Goal: Information Seeking & Learning: Learn about a topic

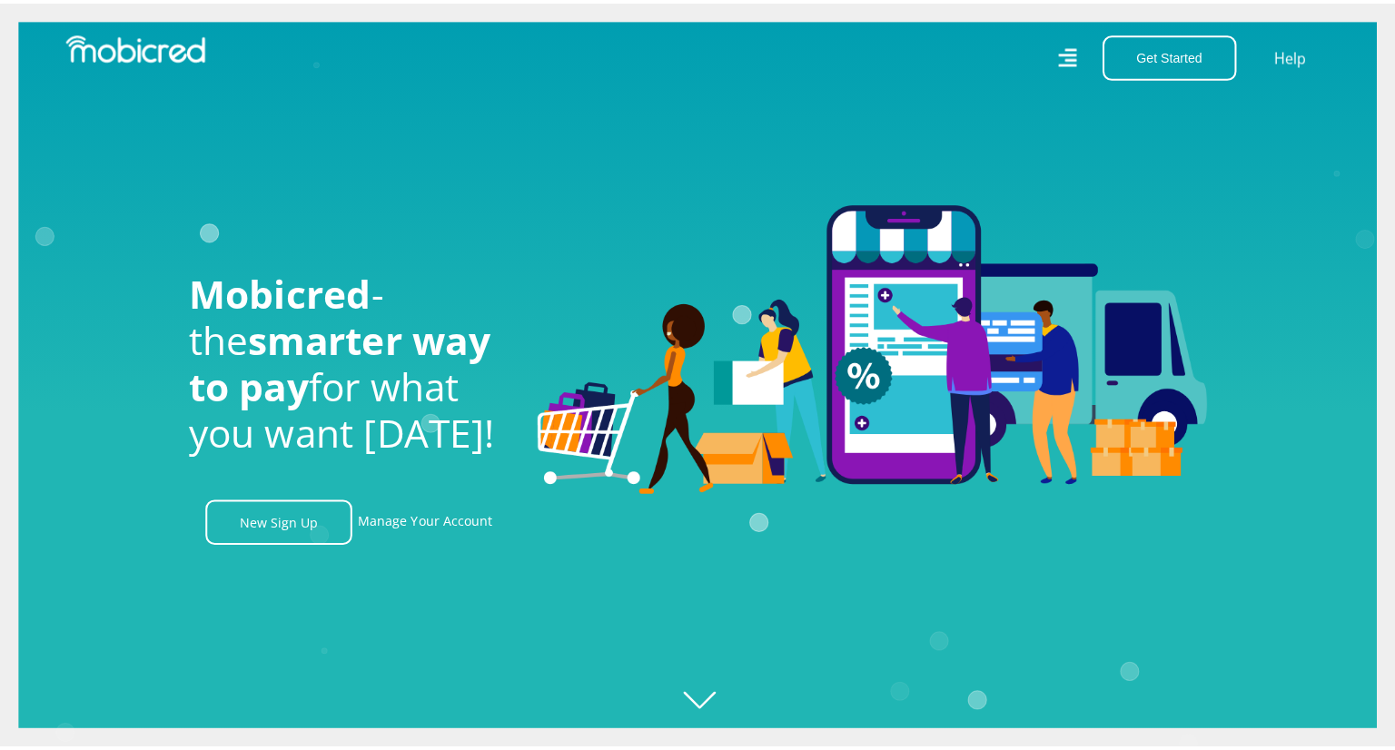
scroll to position [0, 1293]
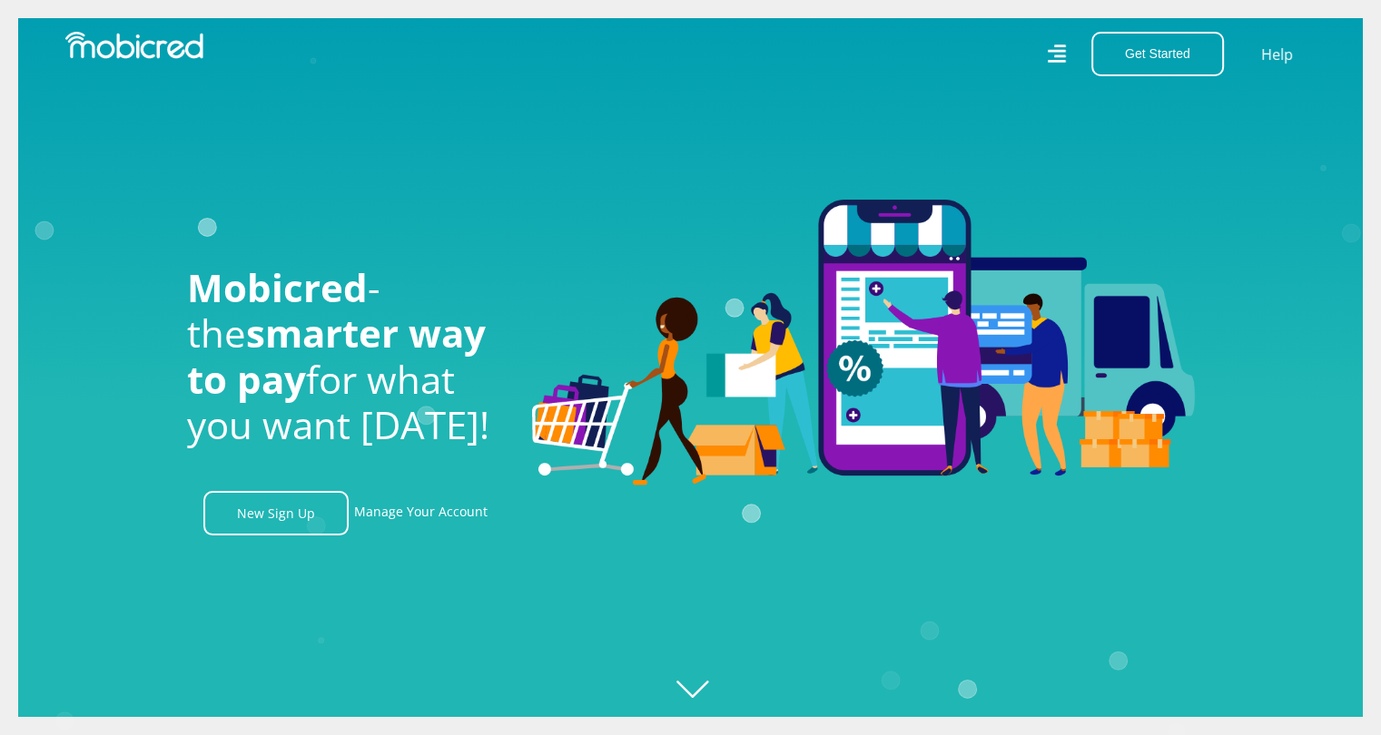
click at [1058, 64] on icon at bounding box center [1057, 53] width 18 height 25
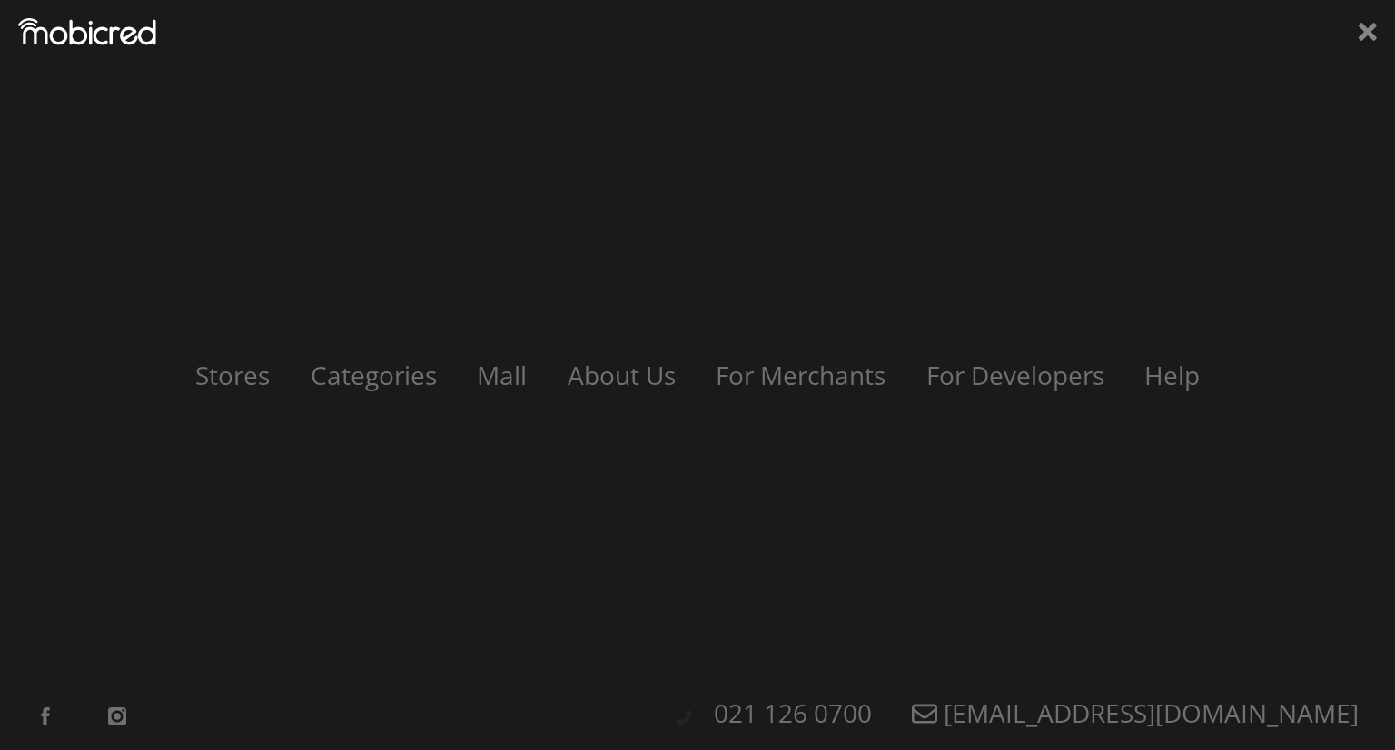
click at [1377, 33] on div "Stores Categories Mall About Us For Merchants For Developers Help Sign Up Sign …" at bounding box center [697, 375] width 1395 height 750
click at [243, 380] on link "Stores" at bounding box center [232, 375] width 116 height 35
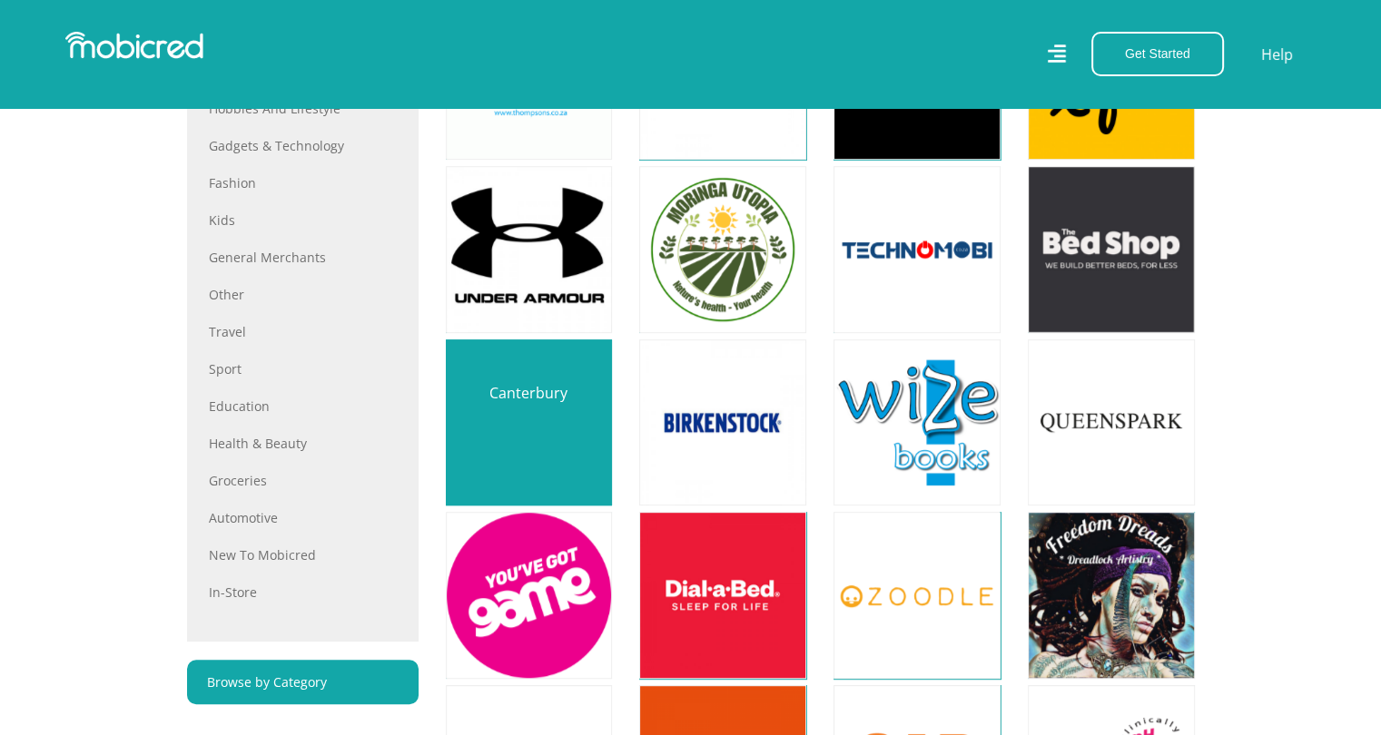
scroll to position [817, 0]
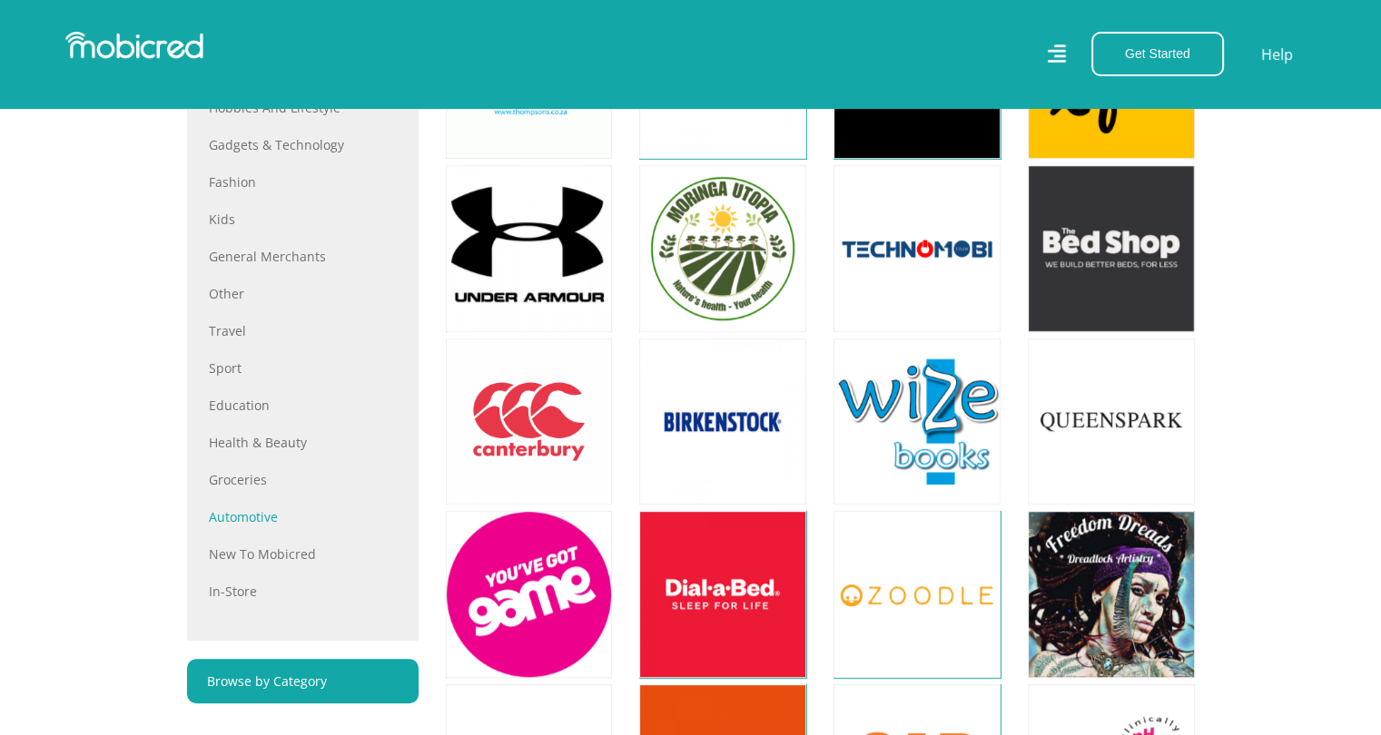
click at [245, 518] on link "Automotive" at bounding box center [303, 517] width 188 height 19
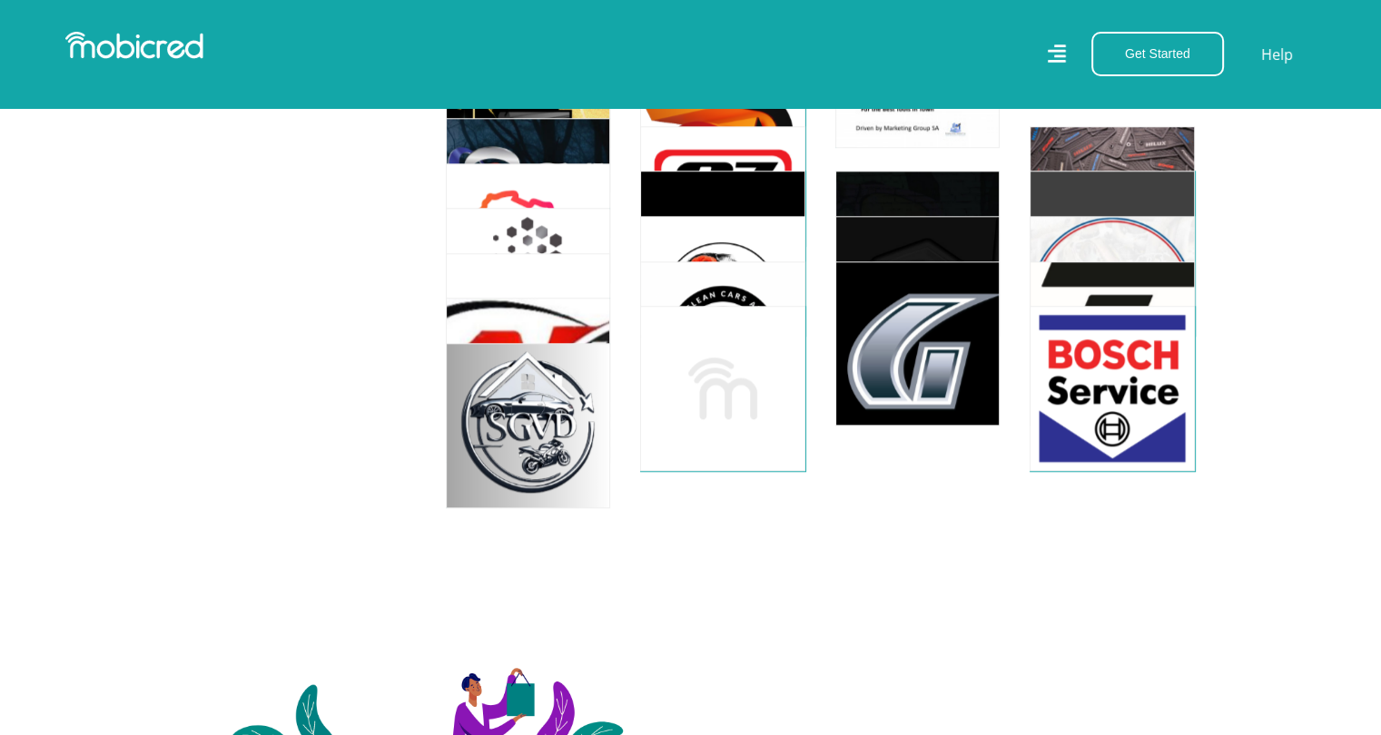
scroll to position [1725, 0]
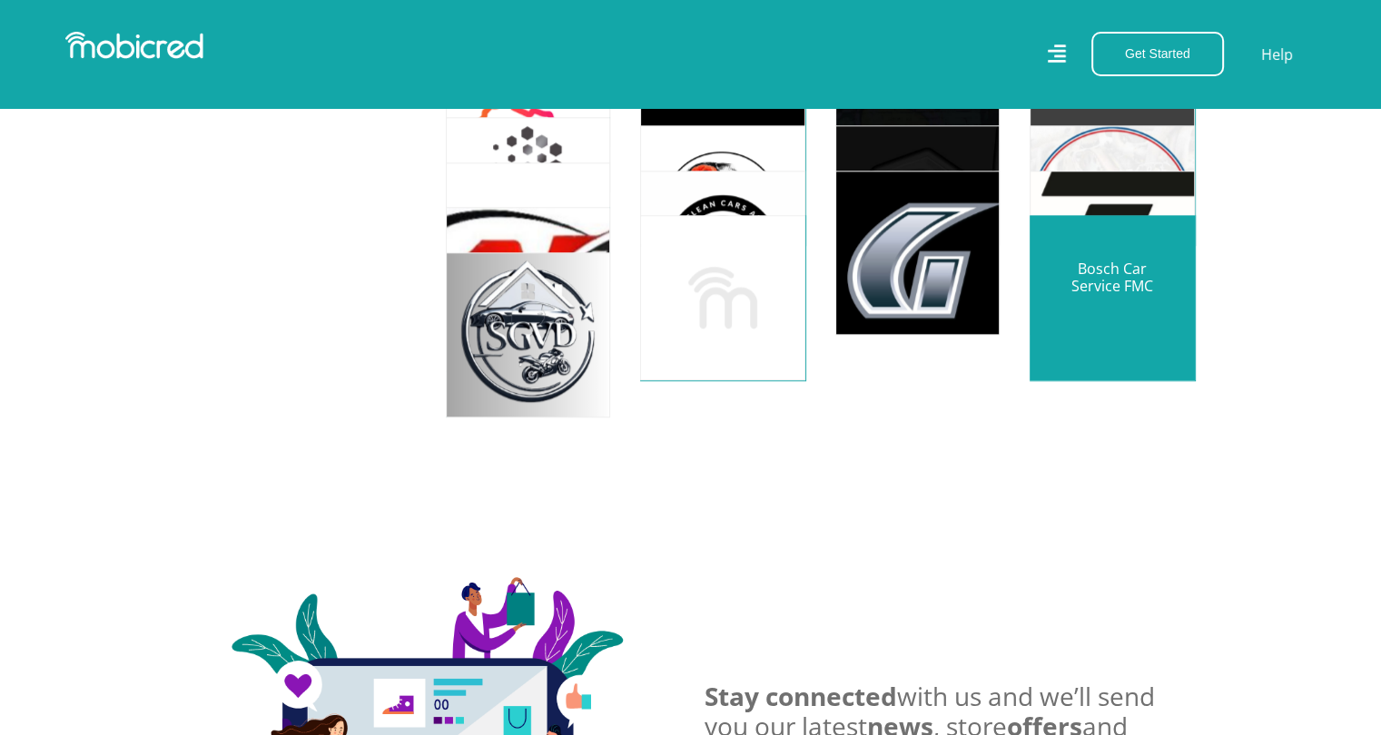
click at [1137, 317] on link at bounding box center [1111, 297] width 193 height 193
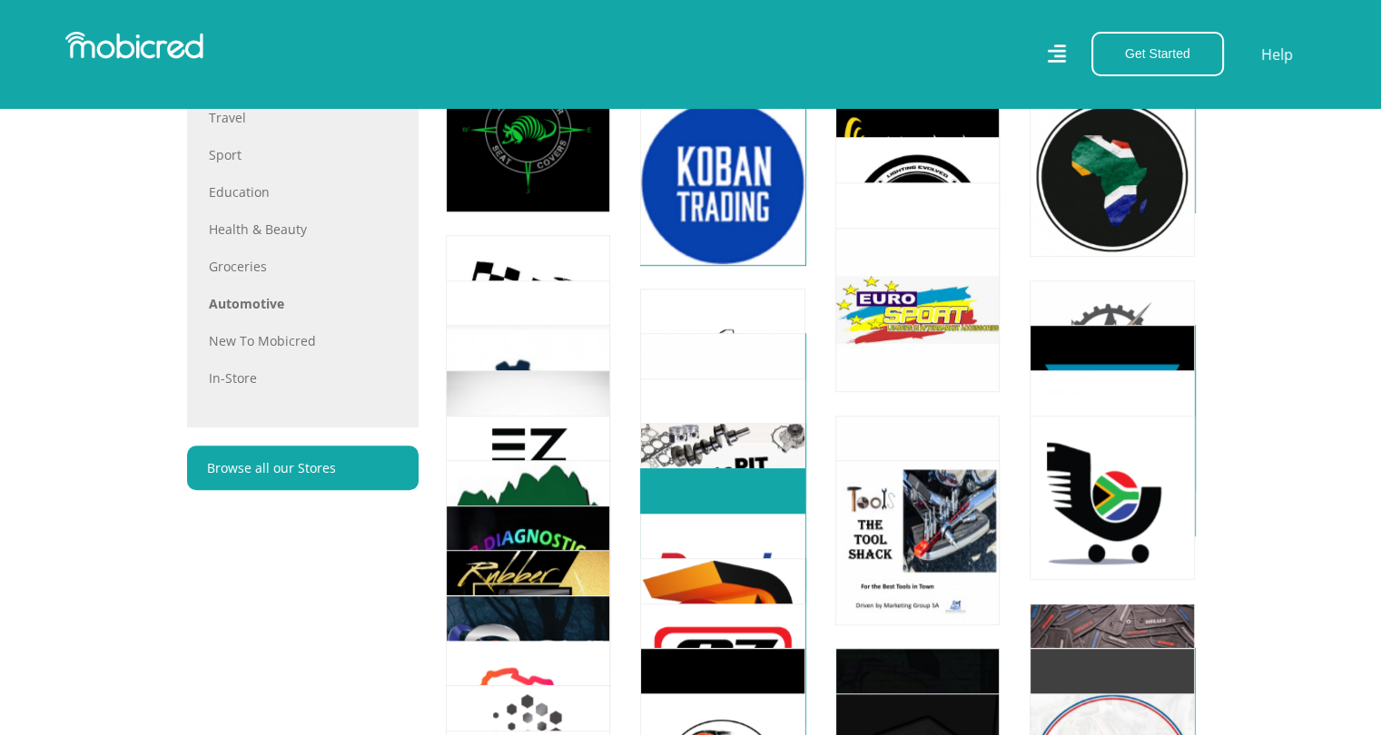
scroll to position [1090, 0]
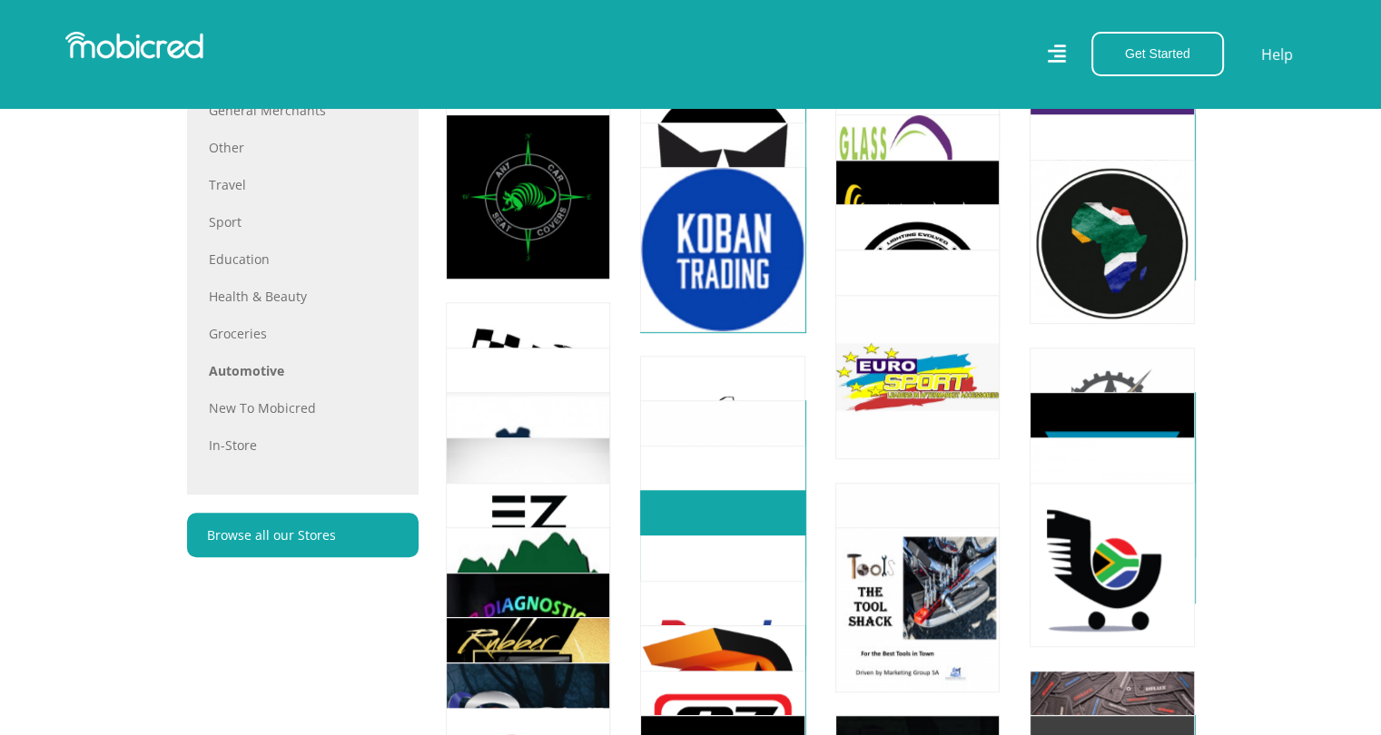
click at [690, 511] on link at bounding box center [722, 573] width 193 height 193
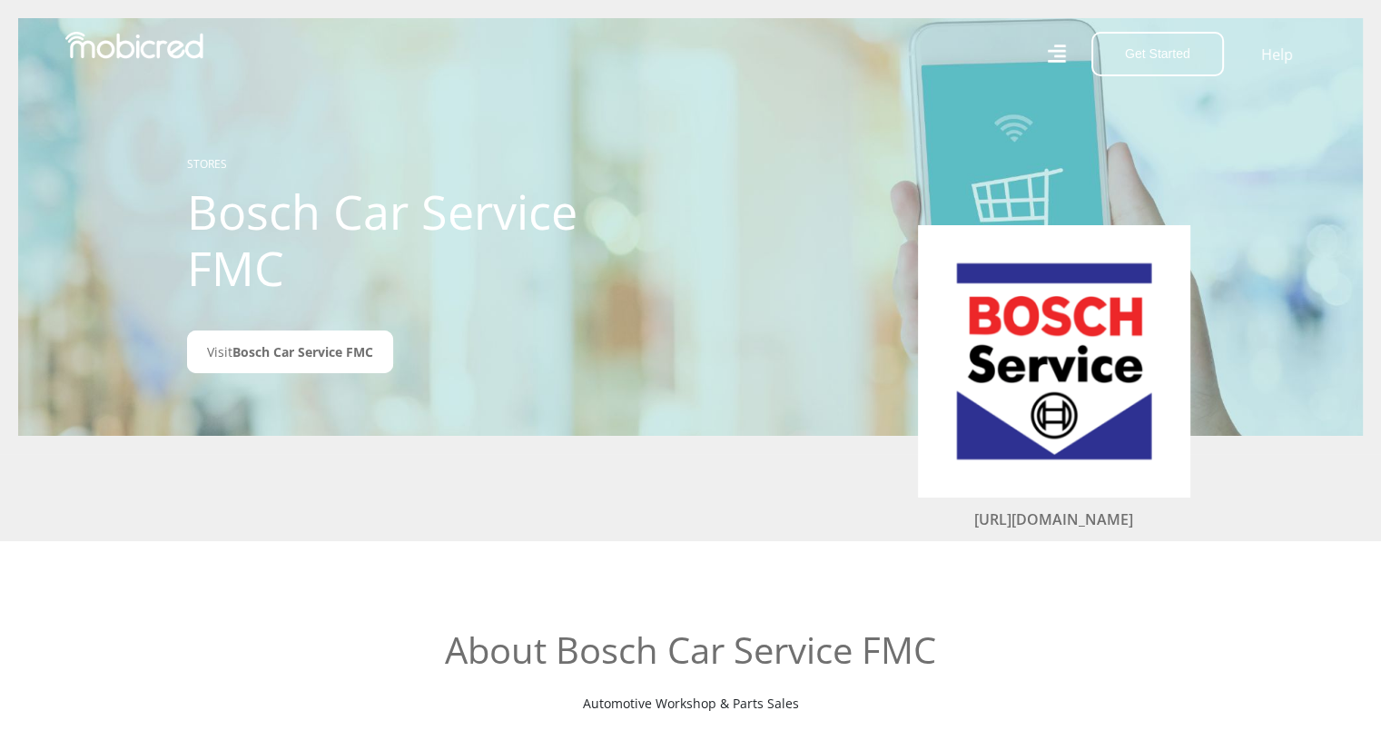
click at [1050, 55] on icon at bounding box center [1056, 54] width 18 height 26
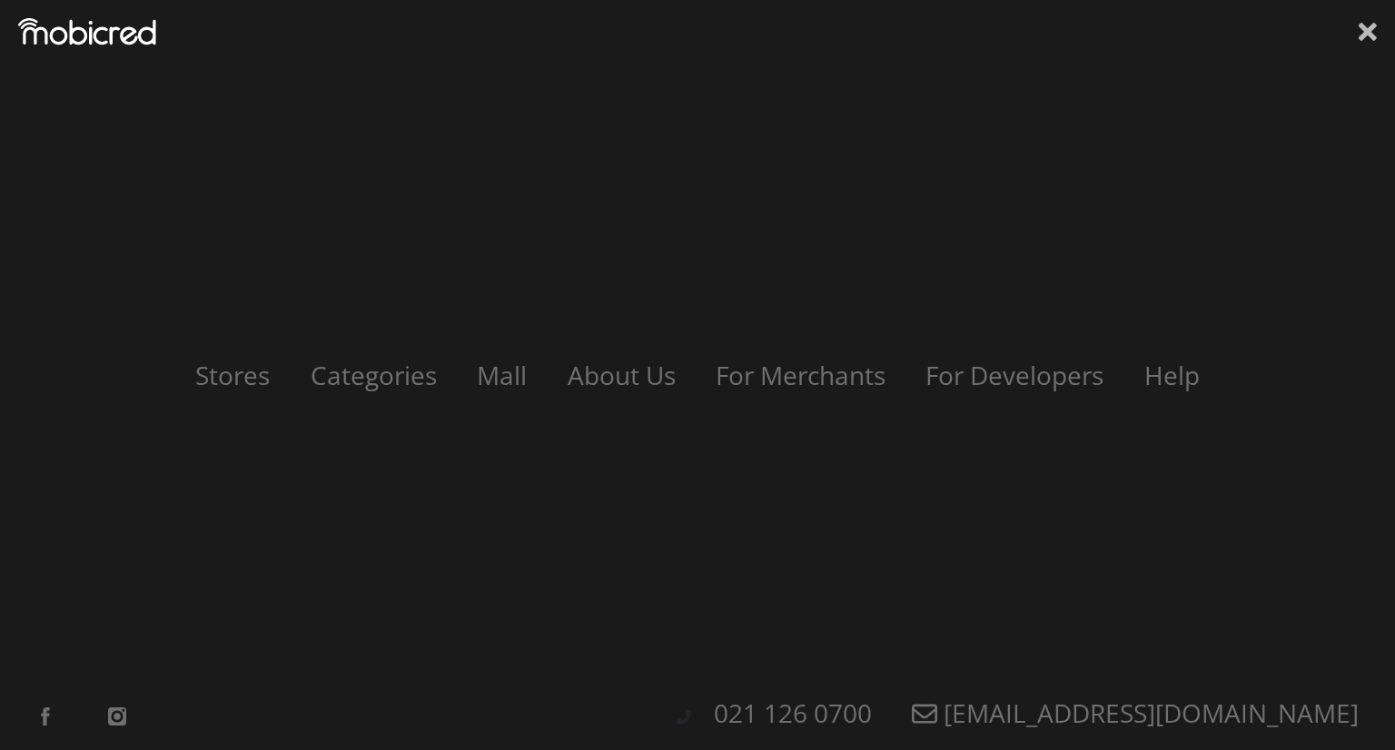
click at [1361, 28] on icon at bounding box center [1367, 32] width 18 height 18
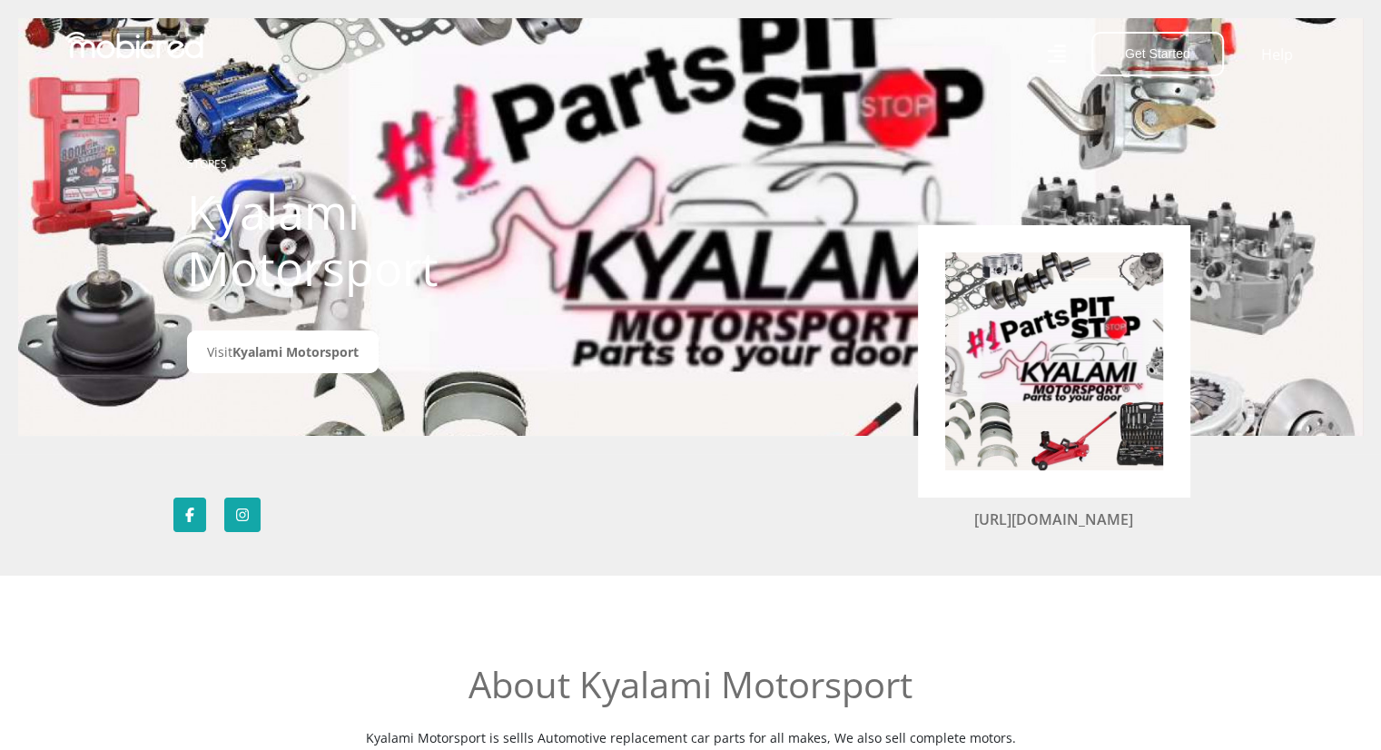
click at [1104, 351] on img at bounding box center [1054, 361] width 218 height 218
